Goal: Task Accomplishment & Management: Manage account settings

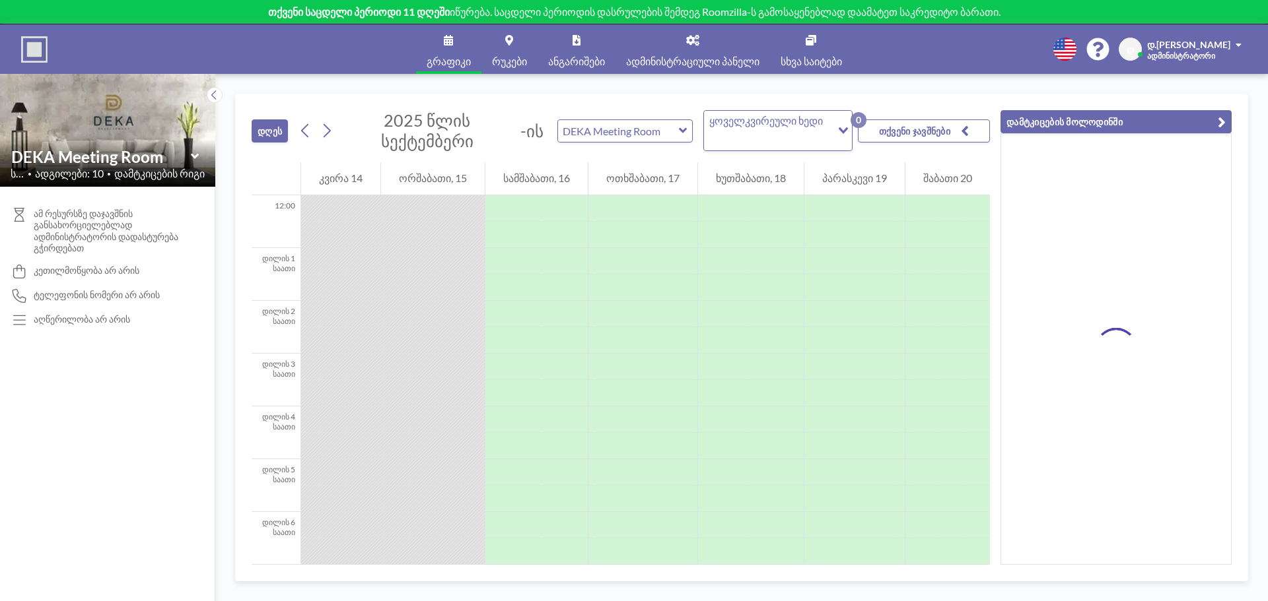
scroll to position [845, 0]
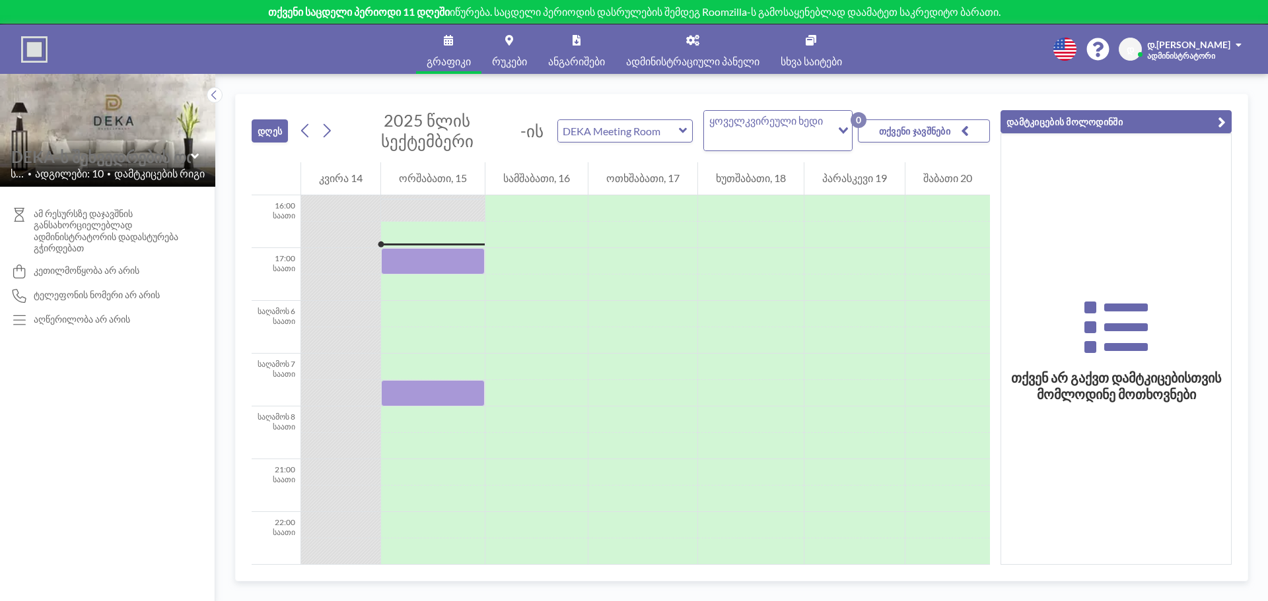
click at [129, 158] on input "text" at bounding box center [101, 156] width 180 height 19
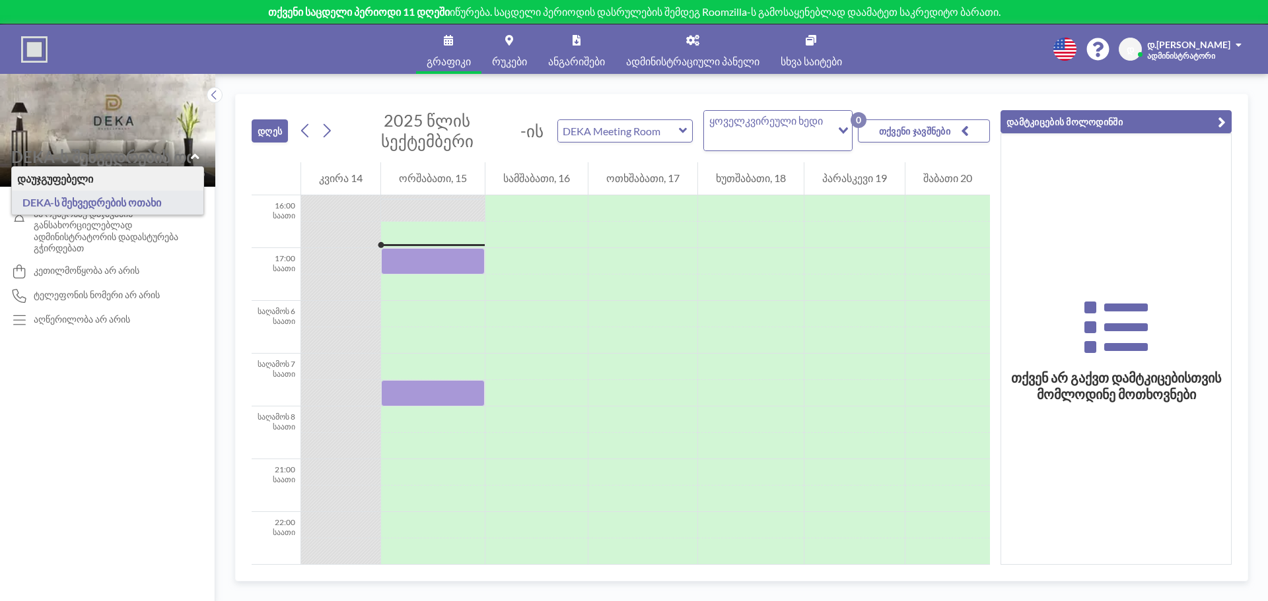
type input "DEKA Meeting Room"
click at [124, 121] on img at bounding box center [107, 130] width 215 height 113
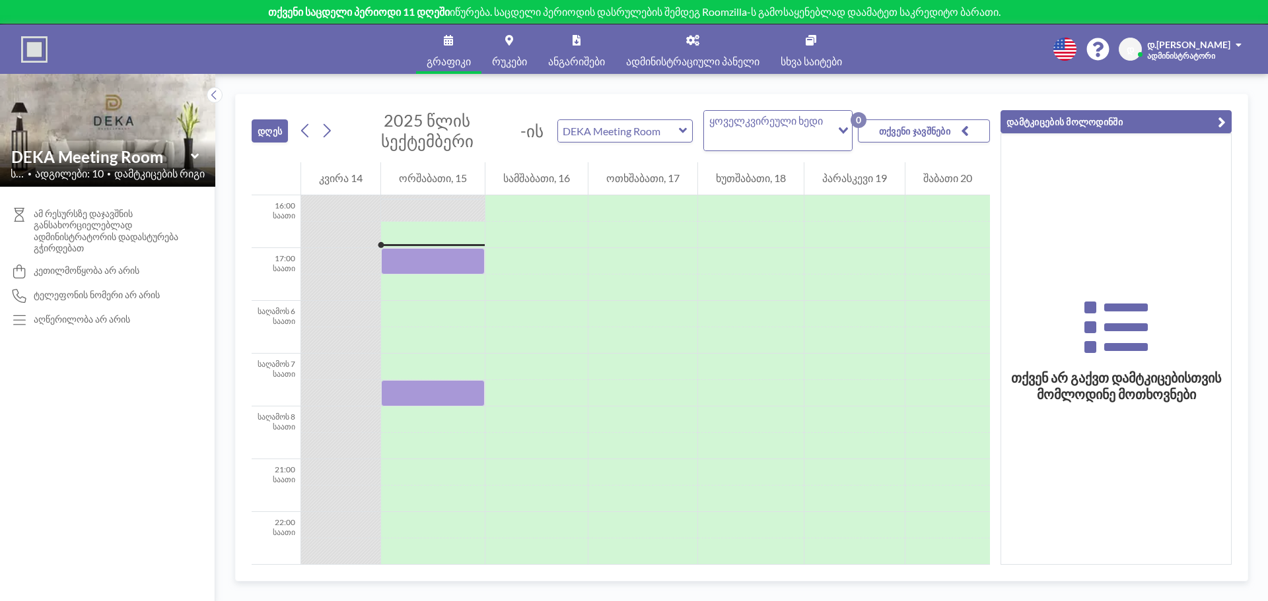
click at [79, 363] on div "ამ რესურსზე დაჯავშნის განსახორციელებლად ადმინისტრატორის დადასტურება გჭირდებათ კ…" at bounding box center [107, 394] width 215 height 415
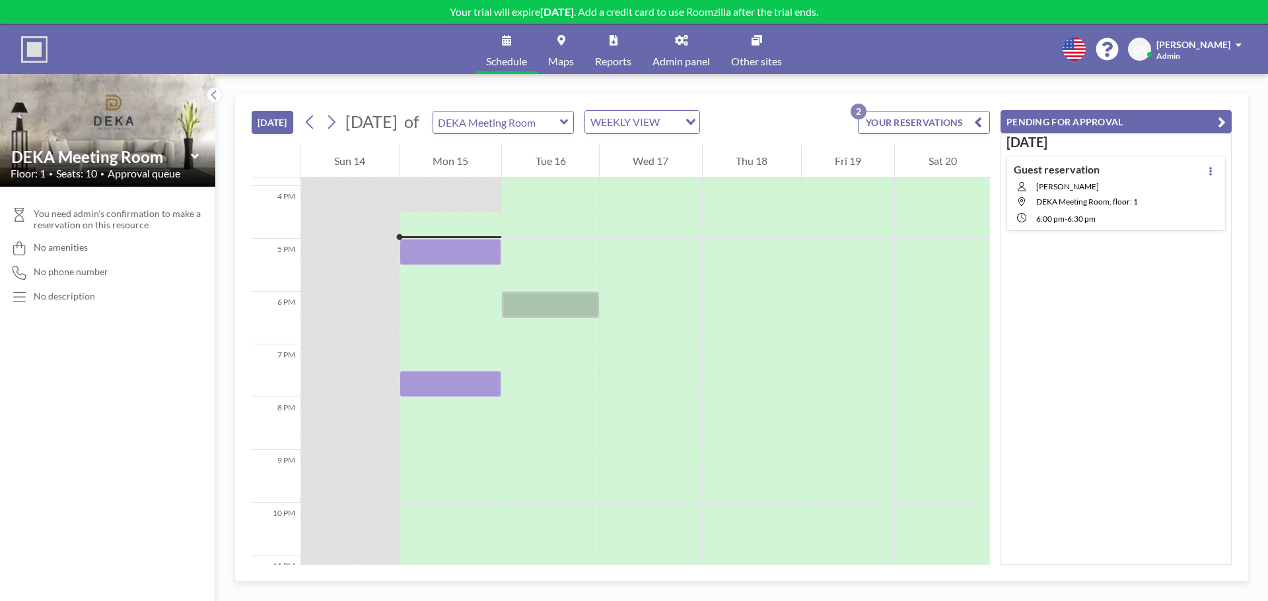
scroll to position [845, 0]
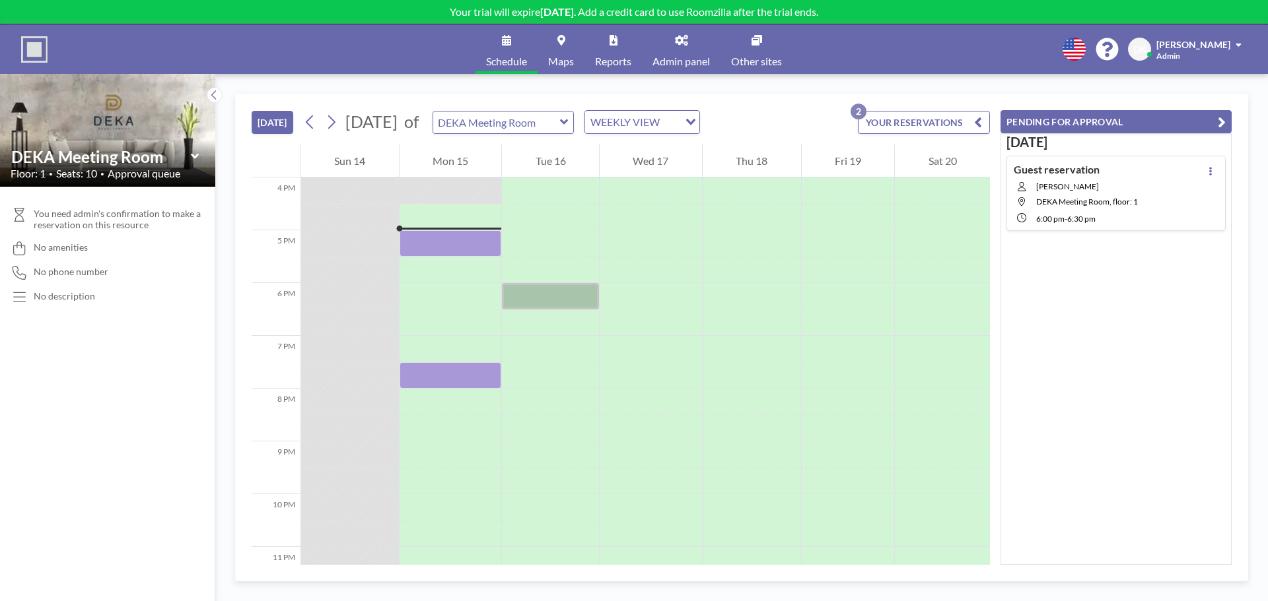
click at [1088, 189] on span "[PERSON_NAME]" at bounding box center [1087, 187] width 102 height 10
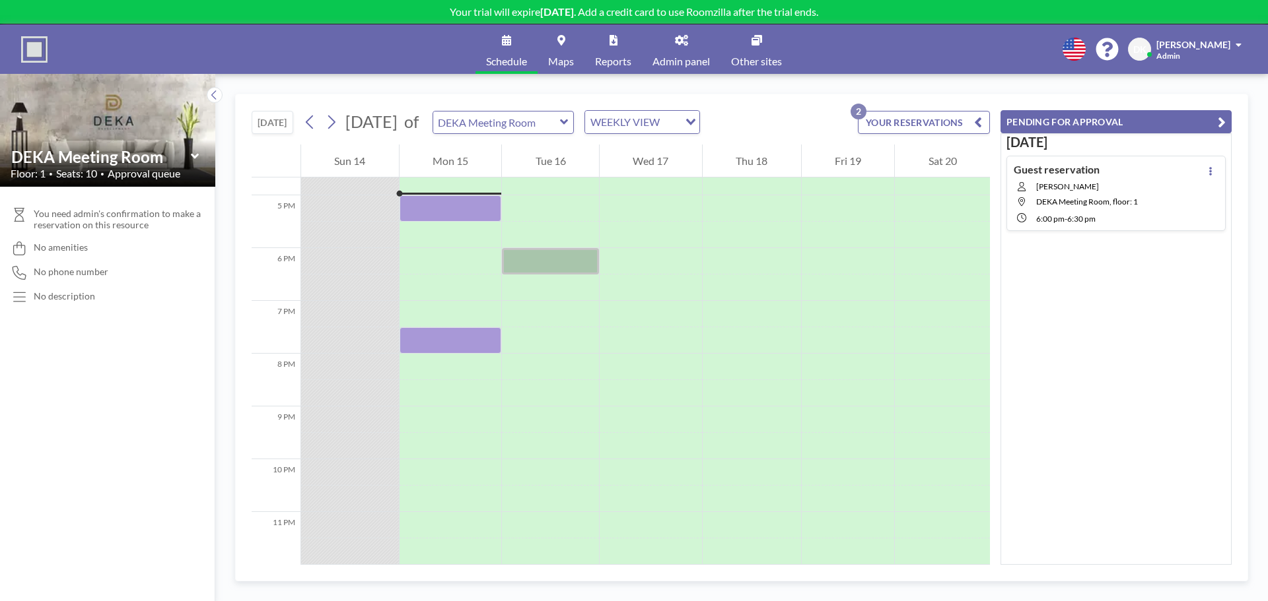
scroll to position [887, 0]
click at [1066, 121] on button "PENDING FOR APPROVAL" at bounding box center [1115, 121] width 231 height 23
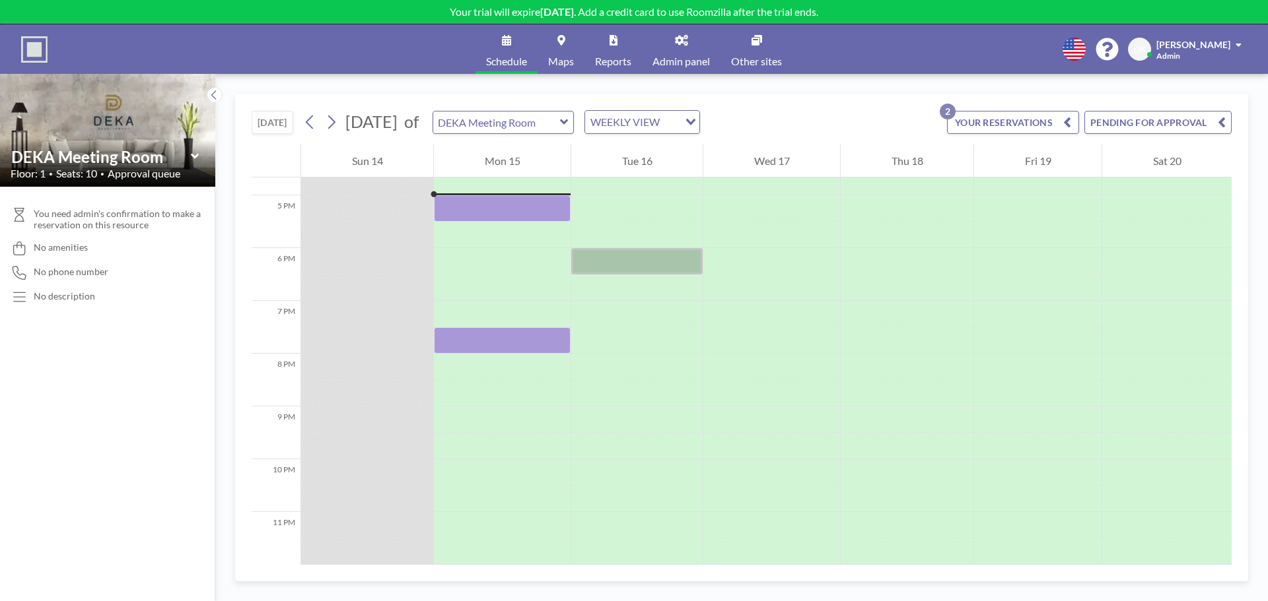
click at [1036, 117] on button "YOUR RESERVATIONS 2" at bounding box center [1013, 122] width 132 height 23
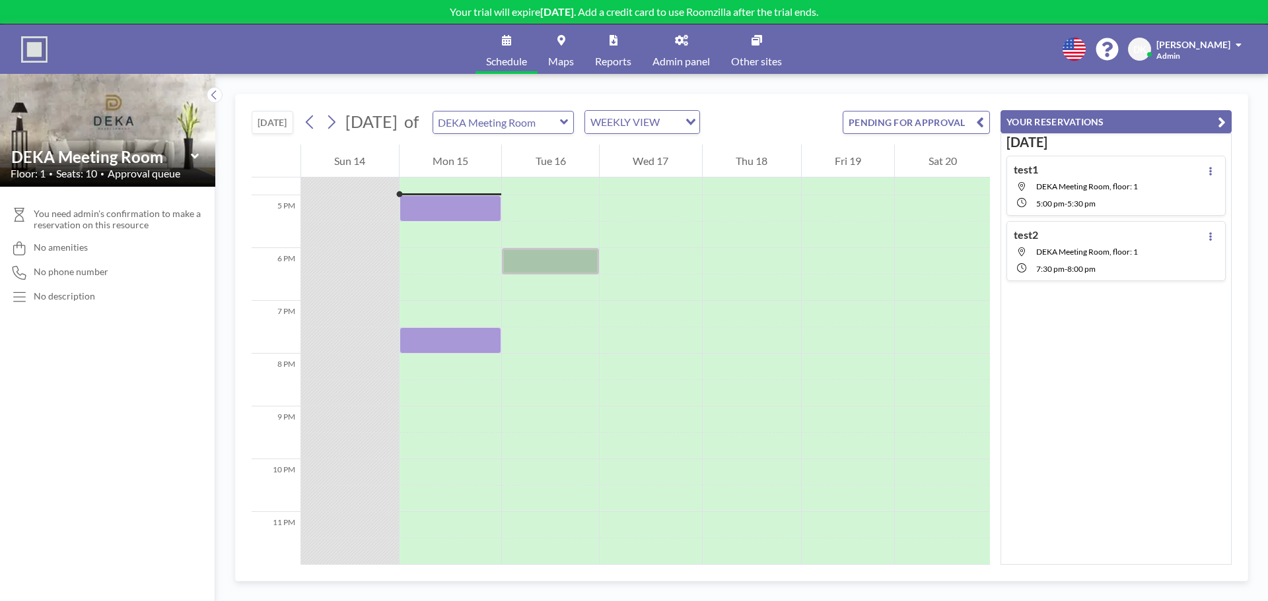
click at [1088, 178] on div "test1 DEKA Meeting Room, floor: 1 5:00 PM - 5:30 PM" at bounding box center [1075, 186] width 124 height 46
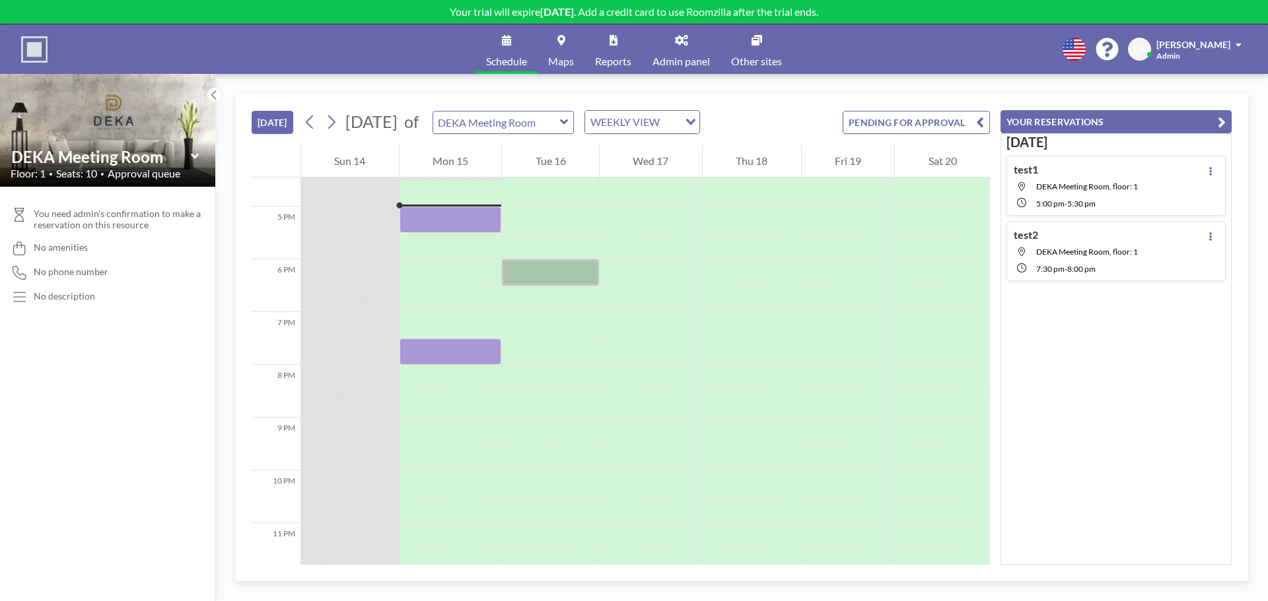
scroll to position [871, 0]
click at [1062, 192] on div "test1 DEKA Meeting Room, floor: 1 5:00 PM - 5:30 PM" at bounding box center [1075, 186] width 124 height 46
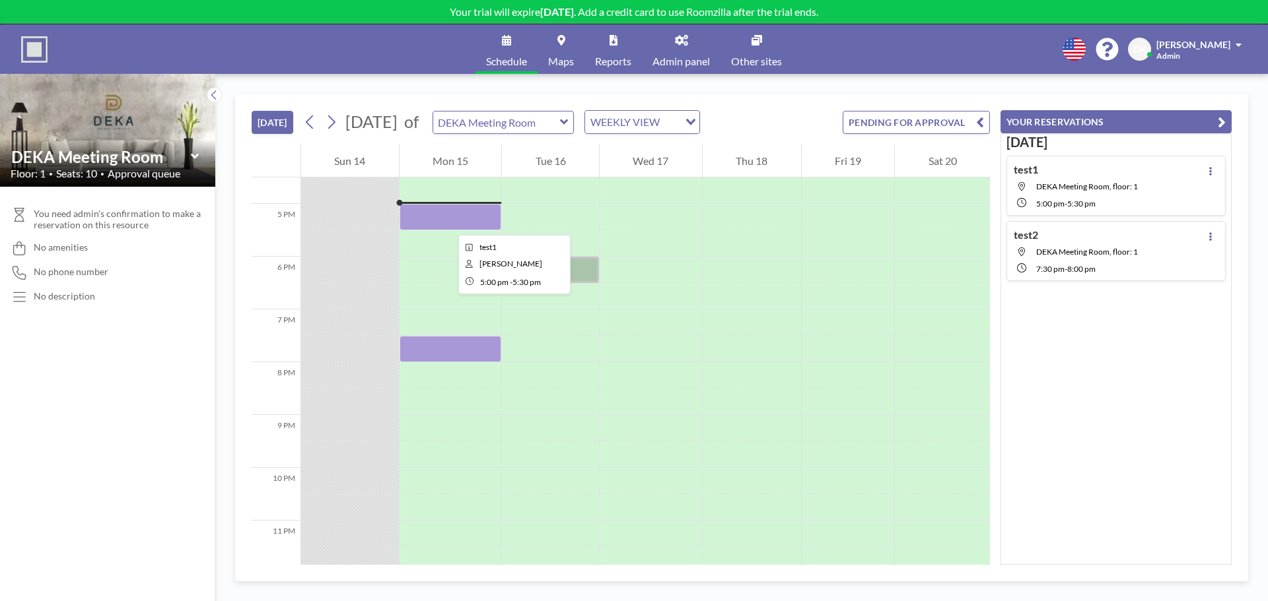
click at [448, 223] on div at bounding box center [450, 217] width 102 height 26
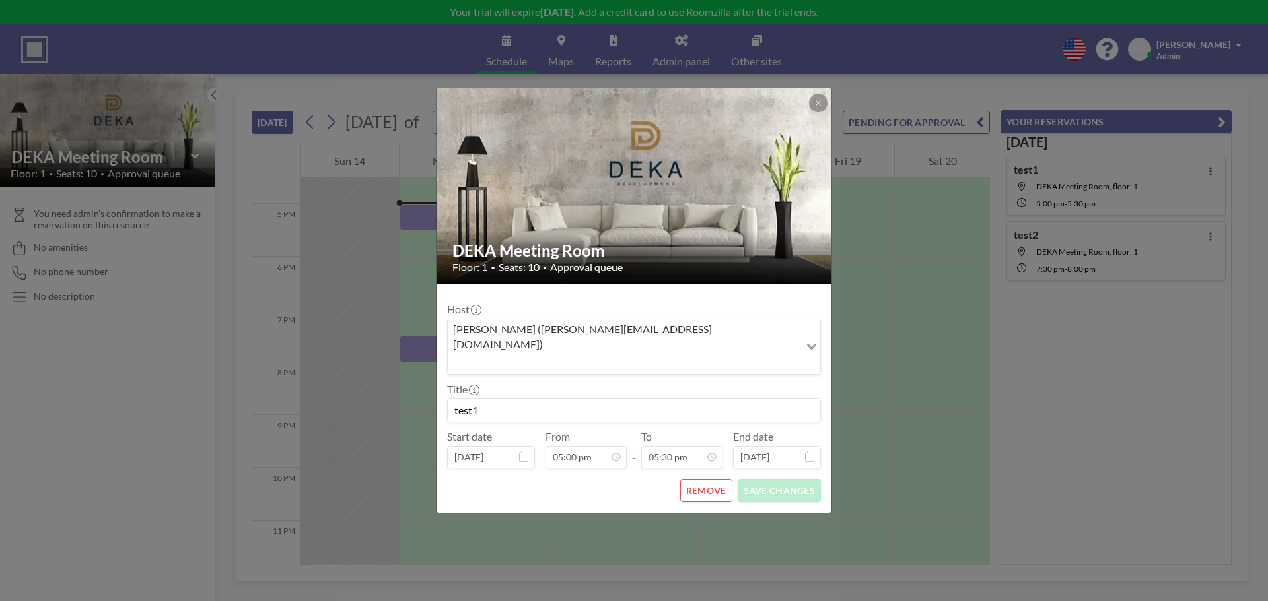
click at [712, 479] on button "REMOVE" at bounding box center [706, 490] width 52 height 23
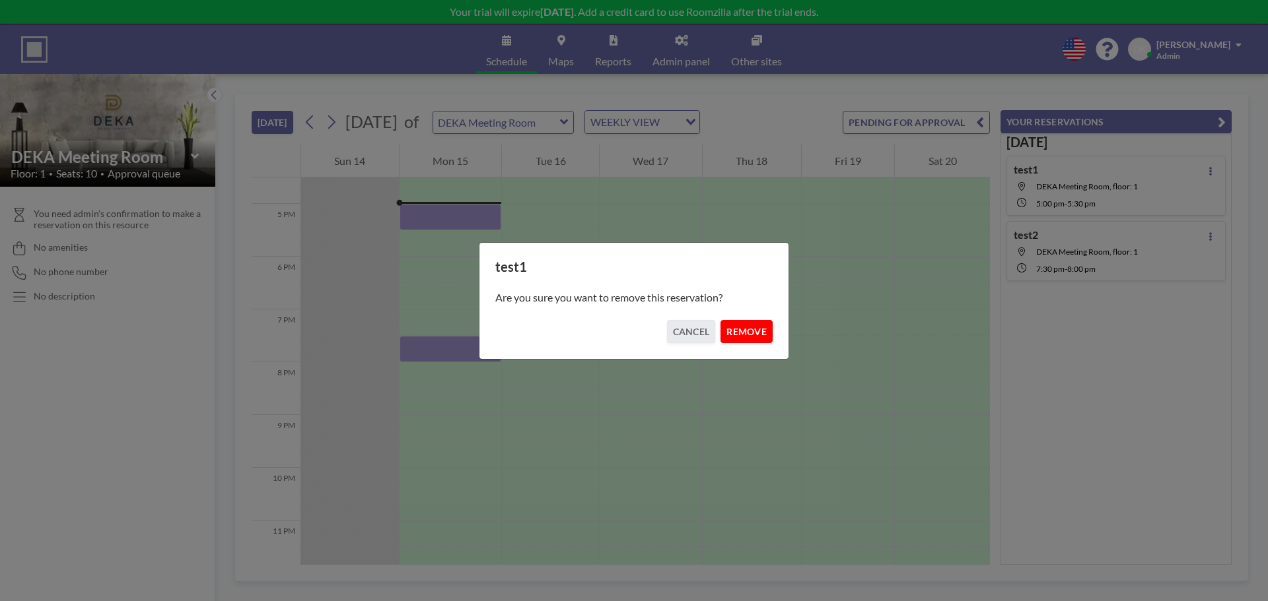
click at [753, 328] on button "REMOVE" at bounding box center [746, 331] width 52 height 23
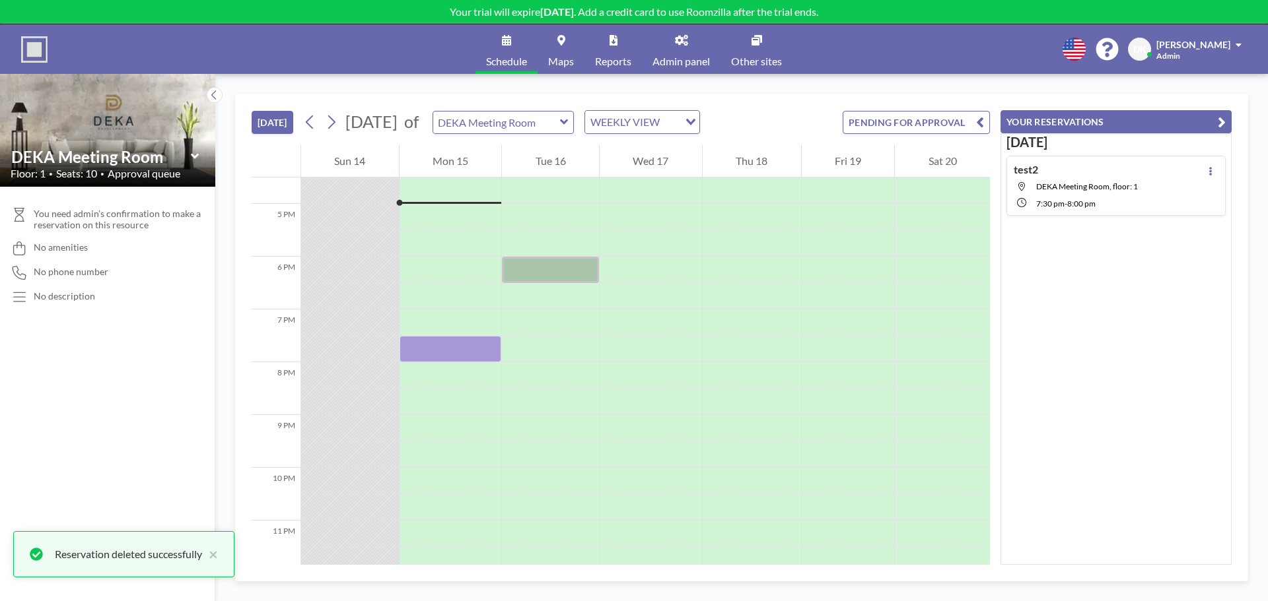
click at [1085, 186] on span "DEKA Meeting Room, floor: 1" at bounding box center [1087, 187] width 102 height 10
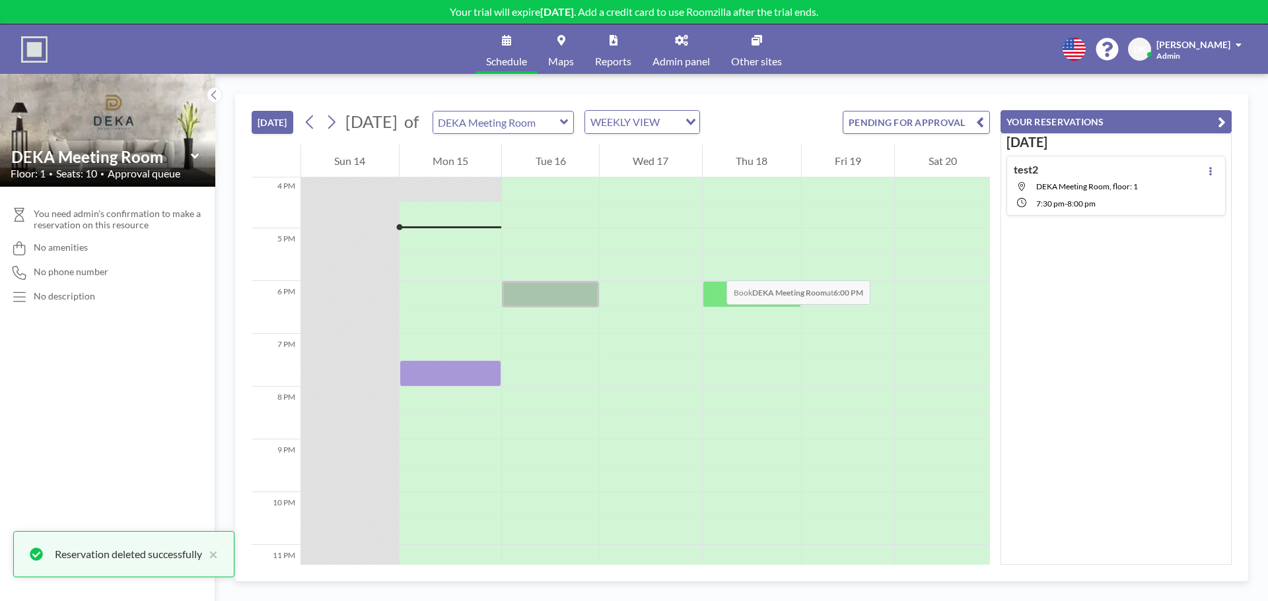
scroll to position [887, 0]
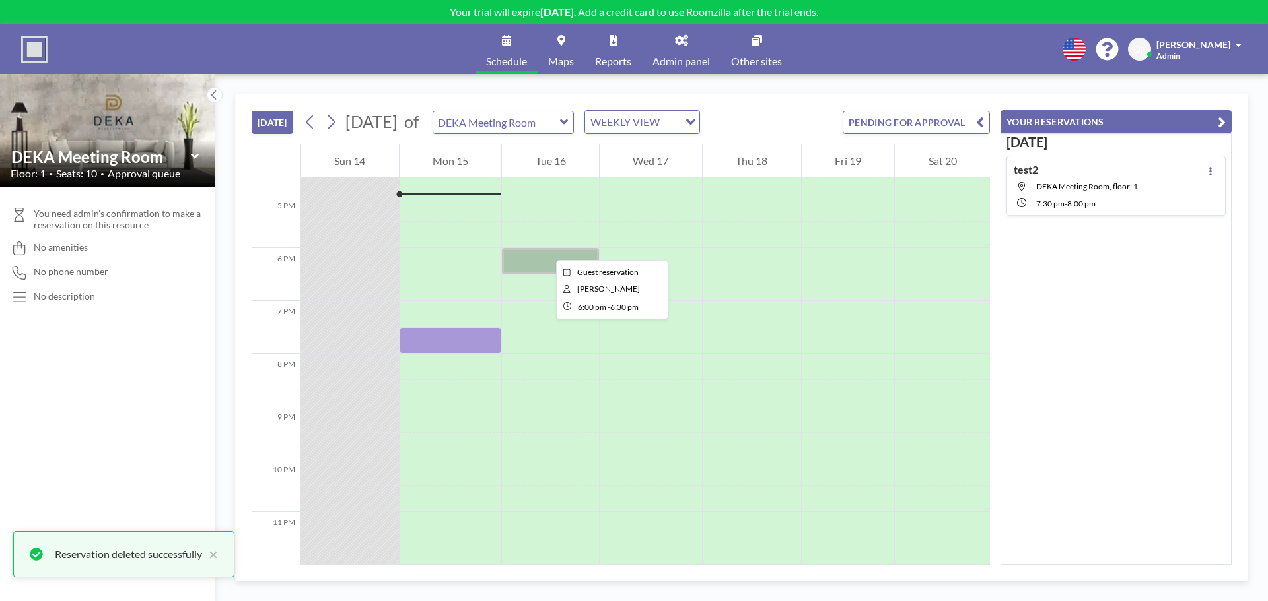
click at [545, 248] on div at bounding box center [550, 261] width 97 height 26
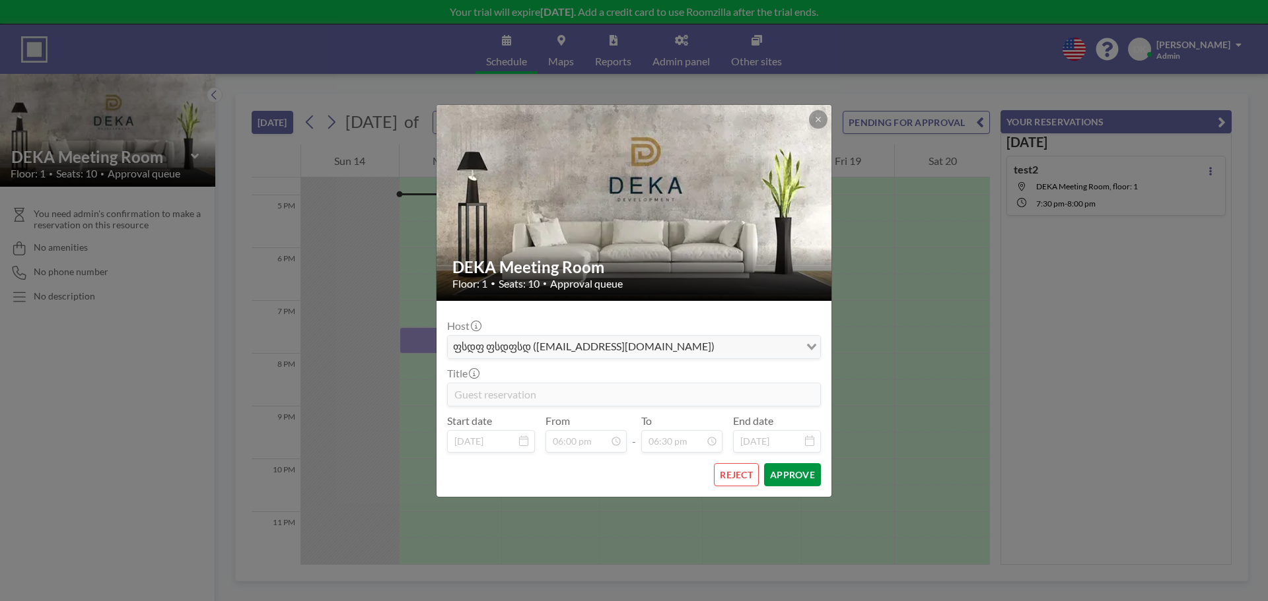
click at [791, 473] on button "APPROVE" at bounding box center [792, 474] width 57 height 23
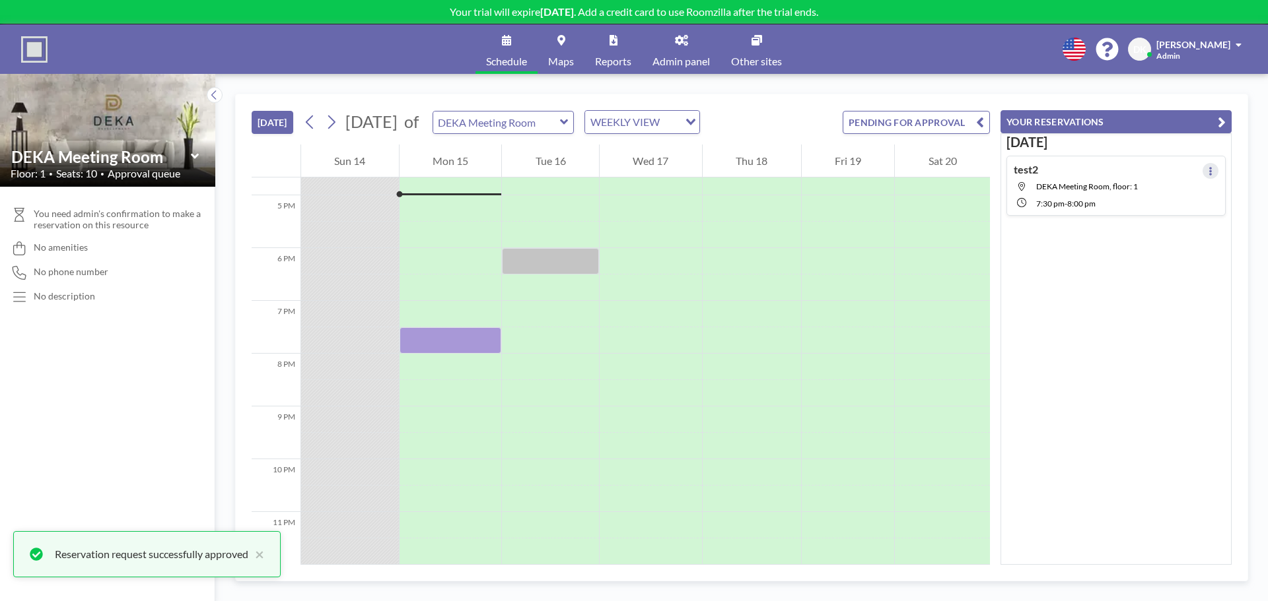
click at [1202, 170] on button at bounding box center [1210, 171] width 16 height 16
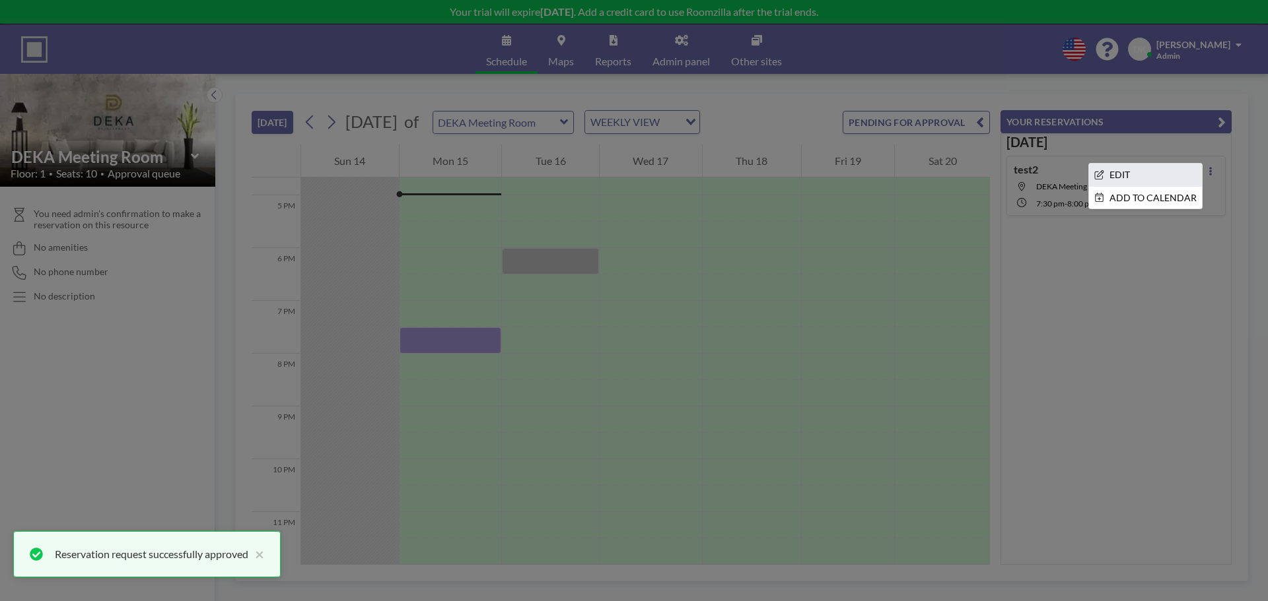
click at [1167, 169] on li "EDIT" at bounding box center [1145, 175] width 113 height 22
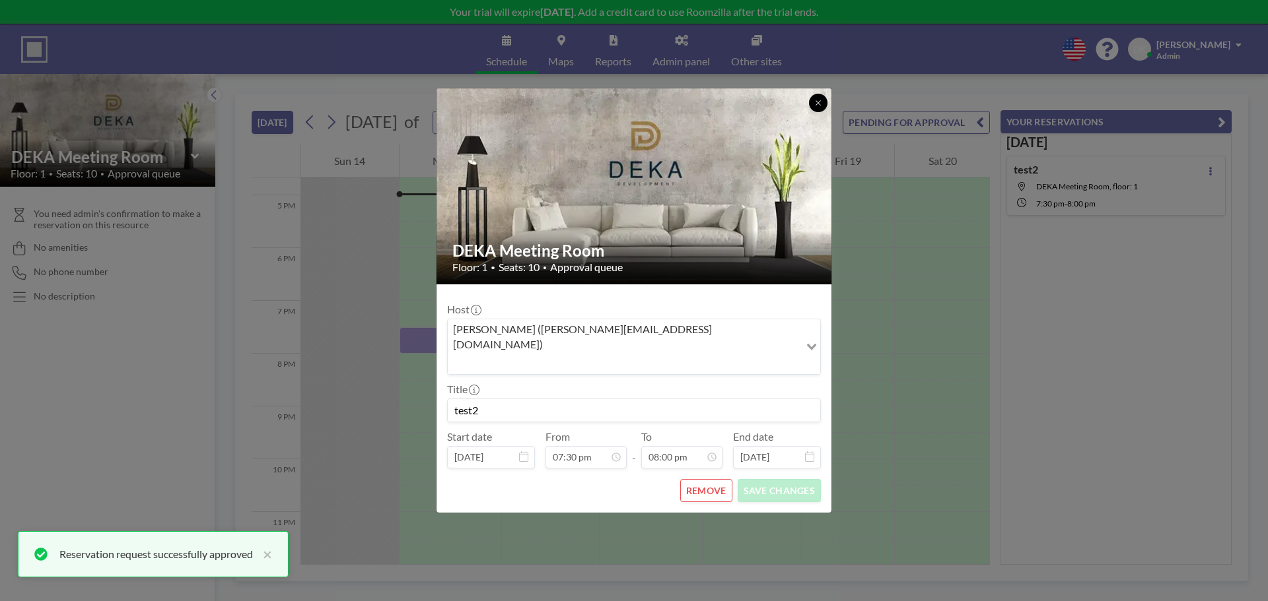
click at [813, 112] on button at bounding box center [818, 103] width 18 height 18
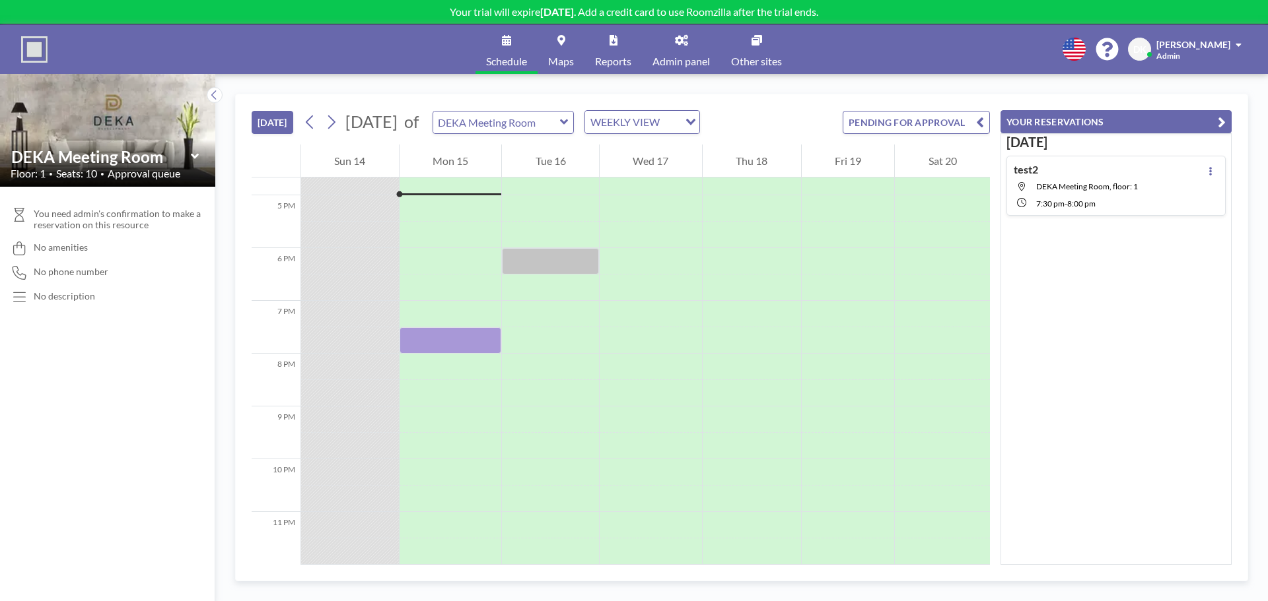
click at [1164, 327] on div "Today test2 DEKA Meeting Room, floor: 1 7:30 PM - 8:00 PM" at bounding box center [1115, 349] width 231 height 432
click at [1060, 191] on div "test2 DEKA Meeting Room, floor: 1 7:30 PM - 8:00 PM" at bounding box center [1075, 186] width 124 height 46
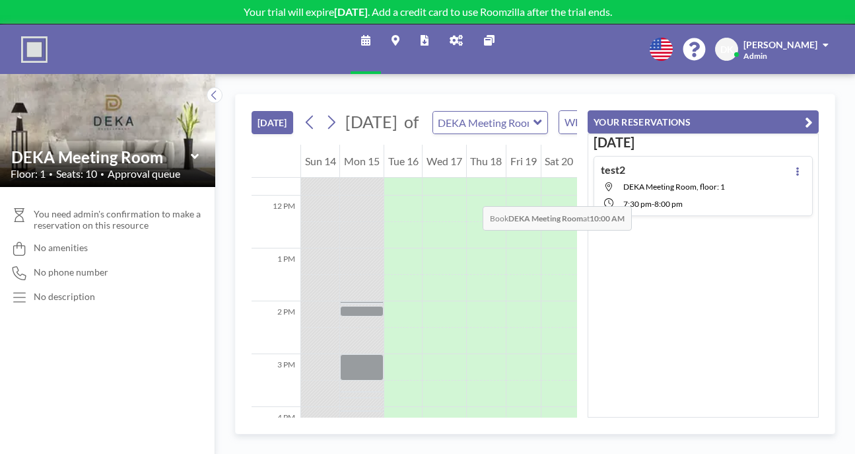
scroll to position [531, 0]
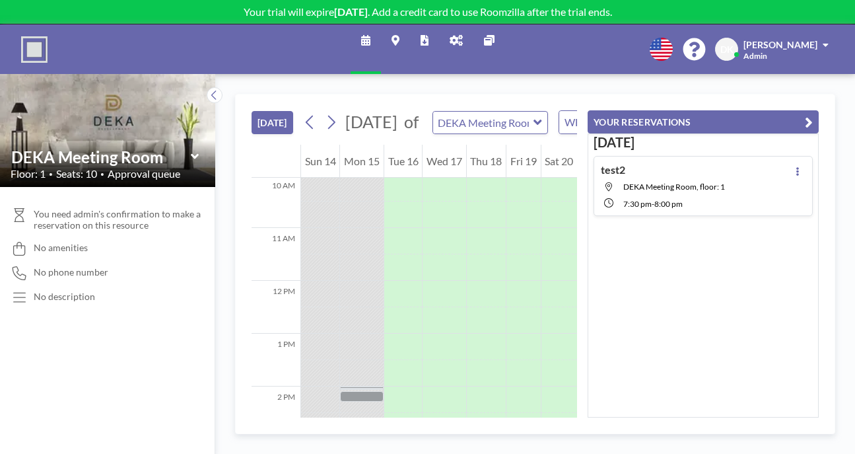
click at [86, 140] on div "DEKA Meeting Room Floor: 1 • Seats: 10 • Approval queue" at bounding box center [107, 163] width 215 height 47
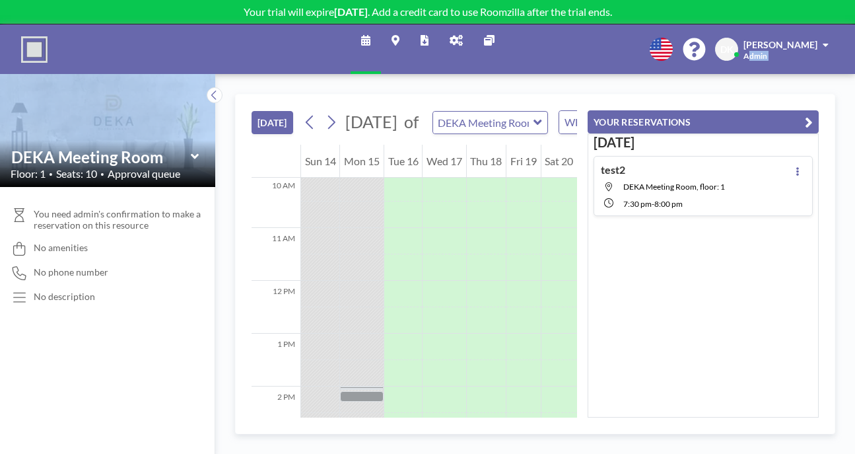
click at [86, 140] on div "DEKA Meeting Room Floor: 1 • Seats: 10 • Approval queue" at bounding box center [107, 163] width 215 height 47
